Goal: Information Seeking & Learning: Learn about a topic

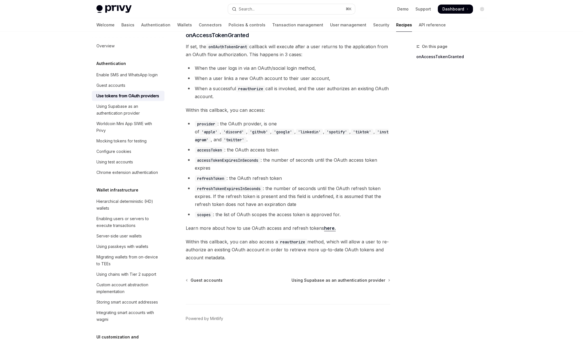
scroll to position [280, 0]
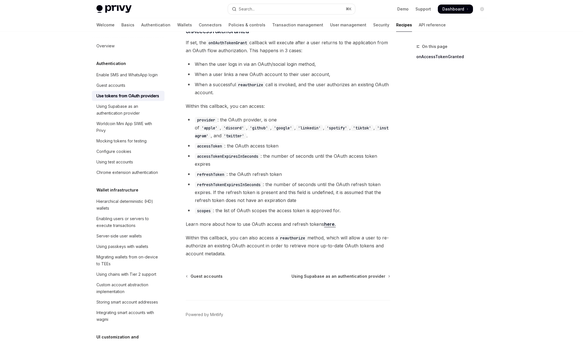
click at [320, 220] on span "Learn more about how to use OAuth access and refresh tokens here." at bounding box center [288, 224] width 205 height 8
click at [331, 221] on link "here." at bounding box center [330, 224] width 12 height 6
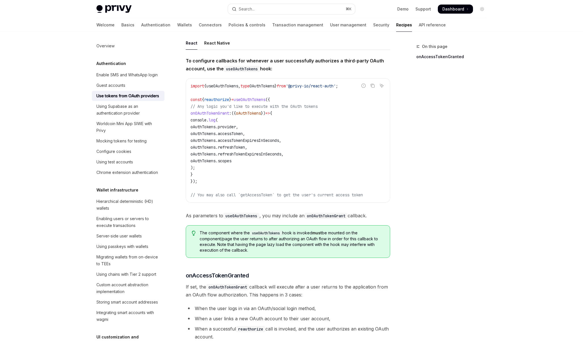
scroll to position [0, 0]
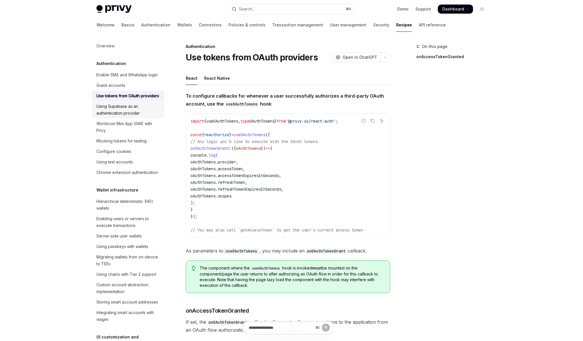
click at [135, 114] on div "Using Supabase as an authentication provider" at bounding box center [128, 110] width 65 height 14
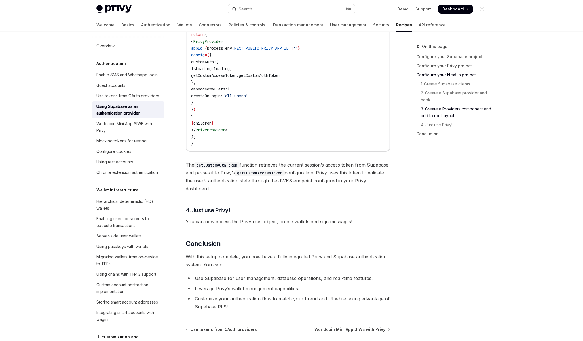
scroll to position [1377, 0]
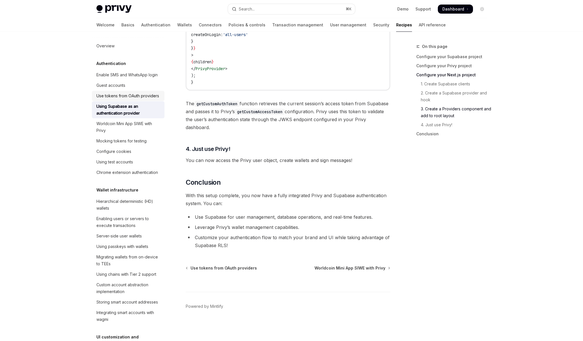
click at [146, 98] on div "Use tokens from OAuth providers" at bounding box center [127, 96] width 63 height 7
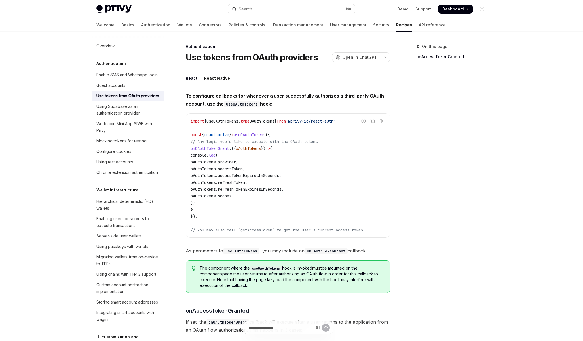
type textarea "*"
